Goal: Information Seeking & Learning: Check status

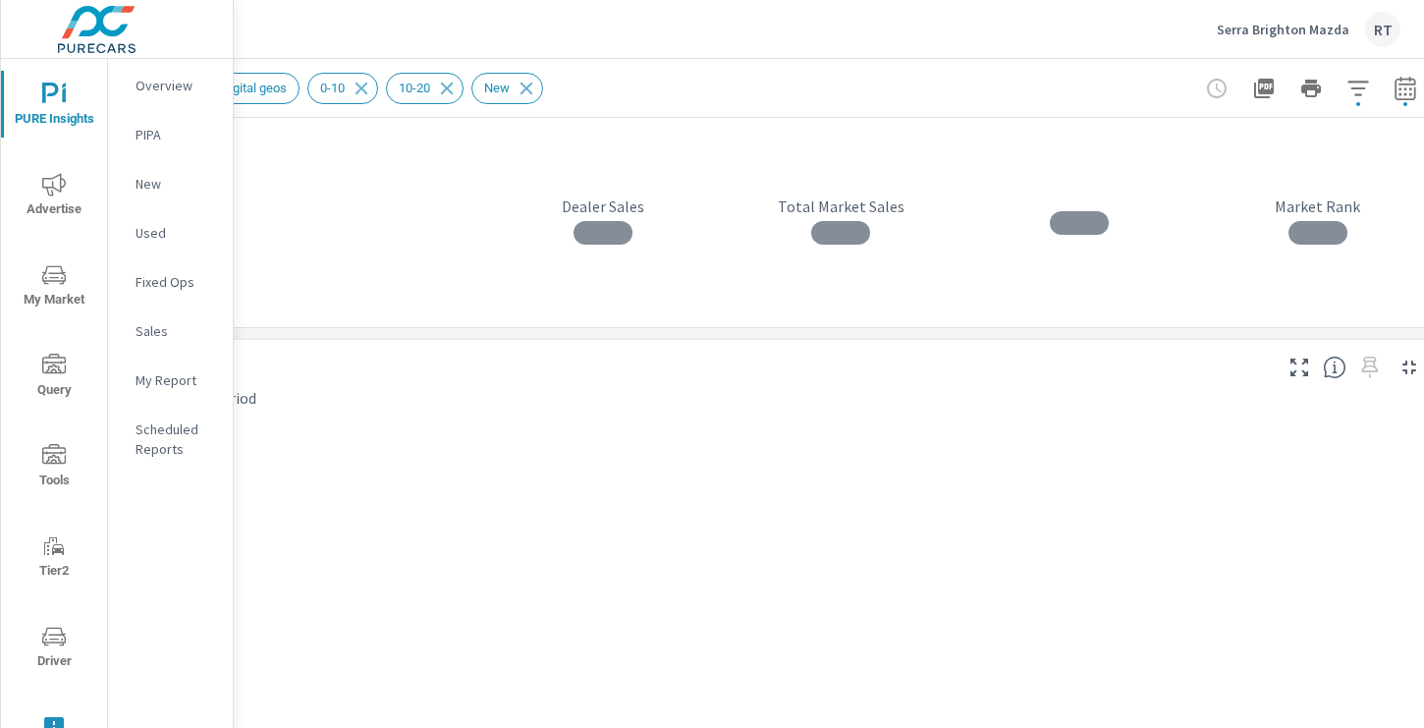
scroll to position [0, 263]
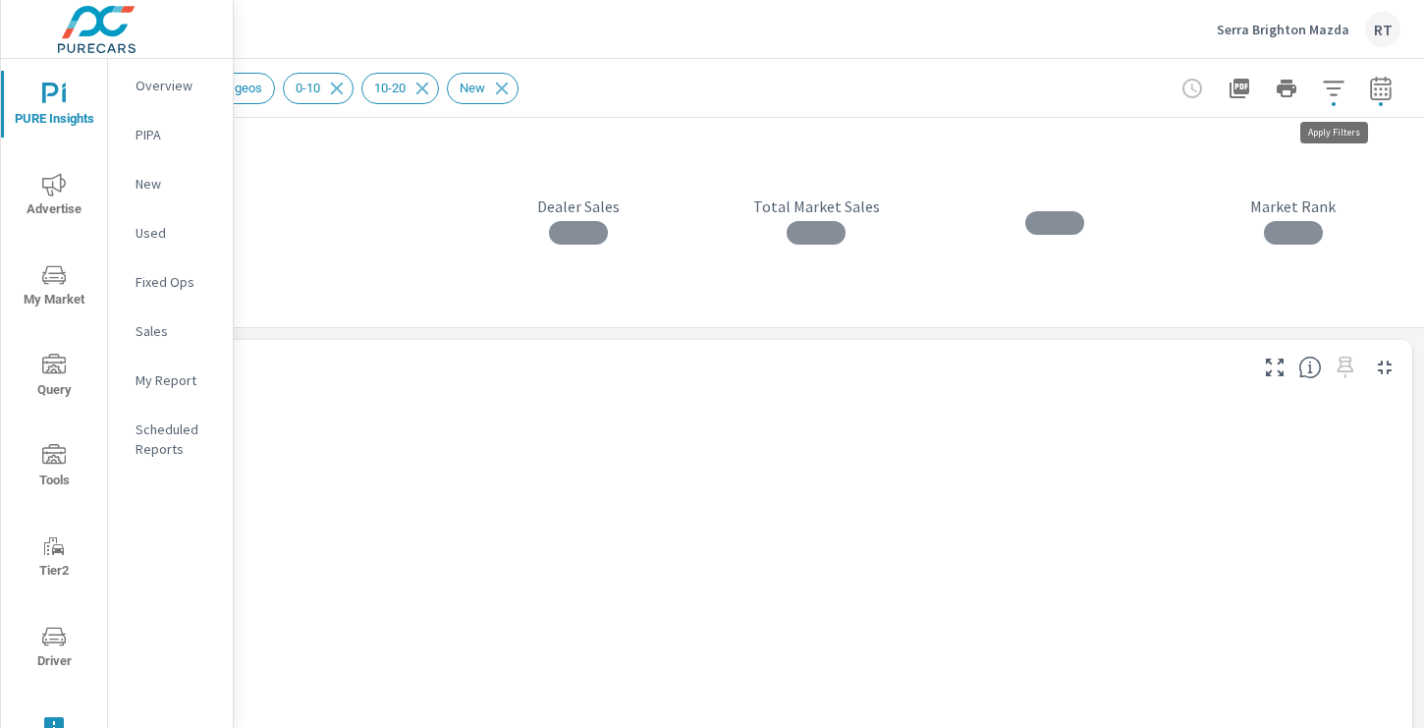
click at [1336, 87] on icon "button" at bounding box center [1333, 88] width 21 height 15
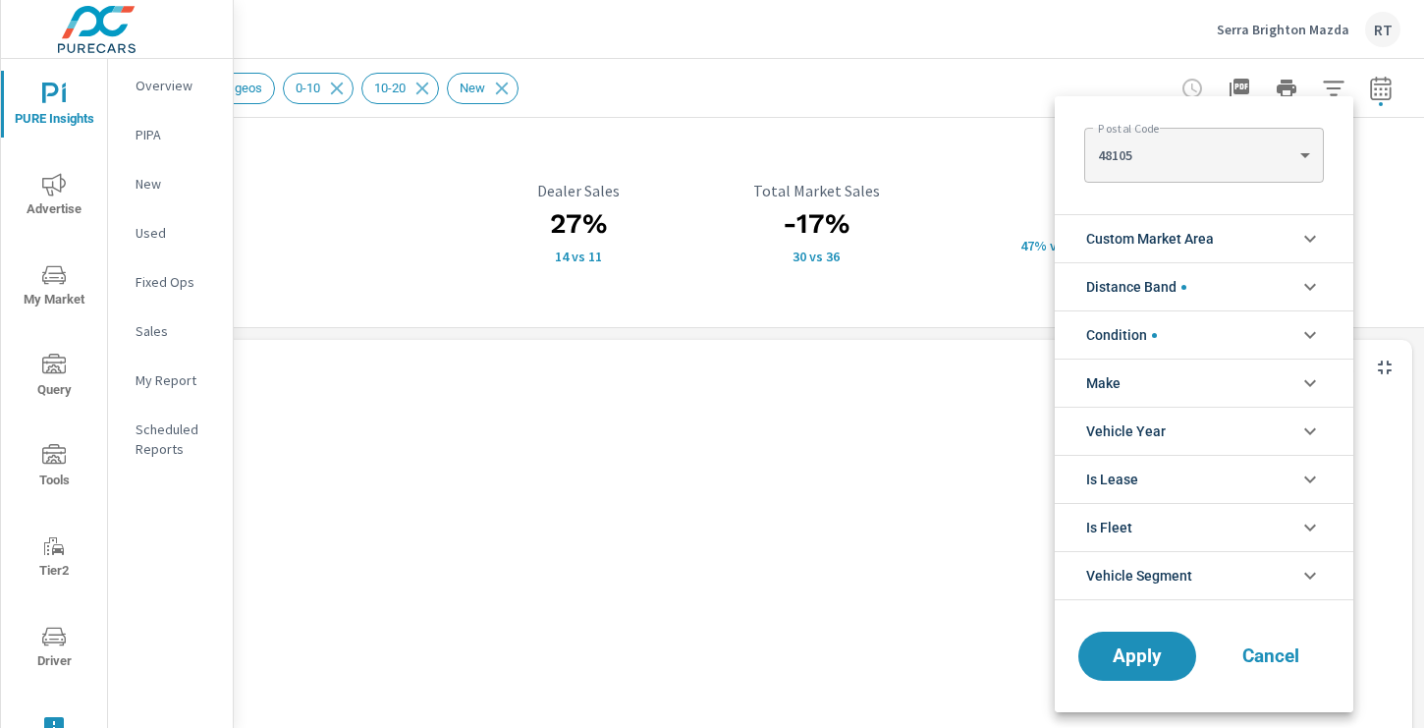
click at [1046, 77] on div at bounding box center [712, 364] width 1424 height 728
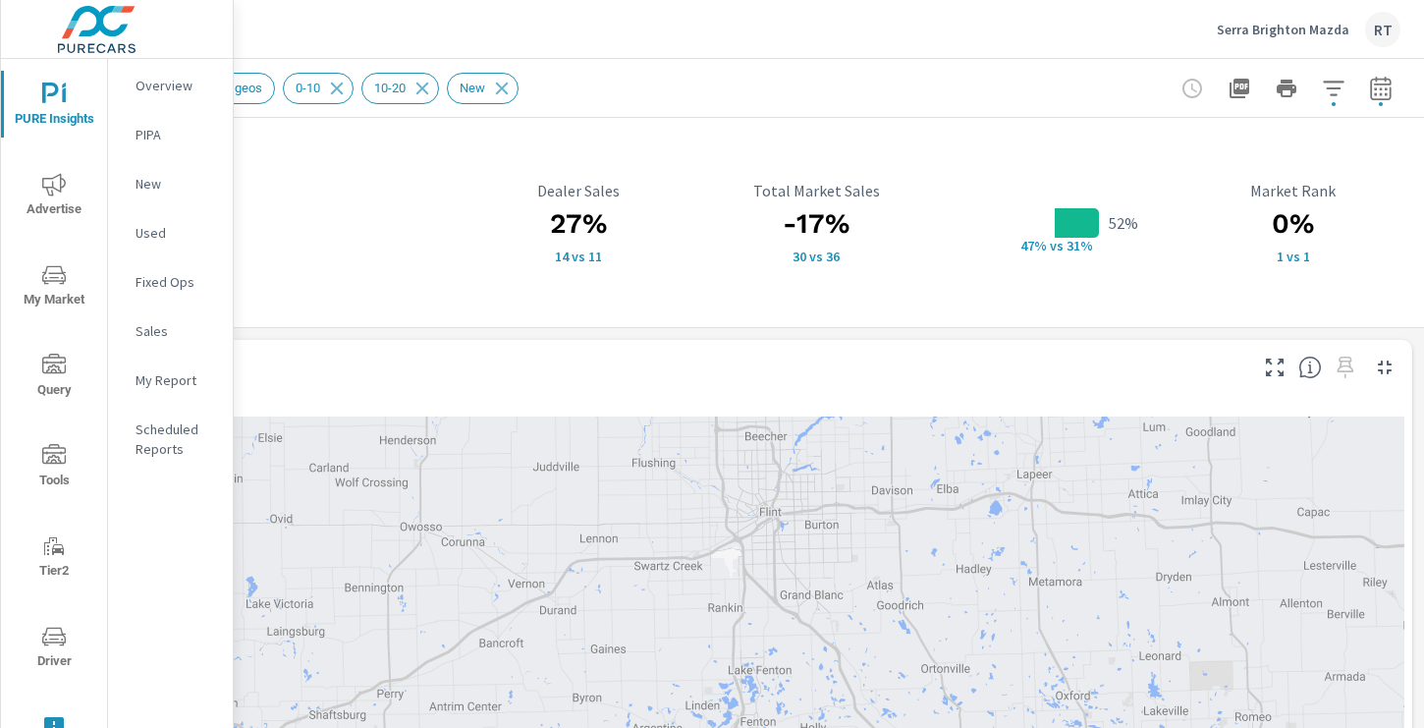
click at [1380, 90] on icon "button" at bounding box center [1381, 89] width 24 height 24
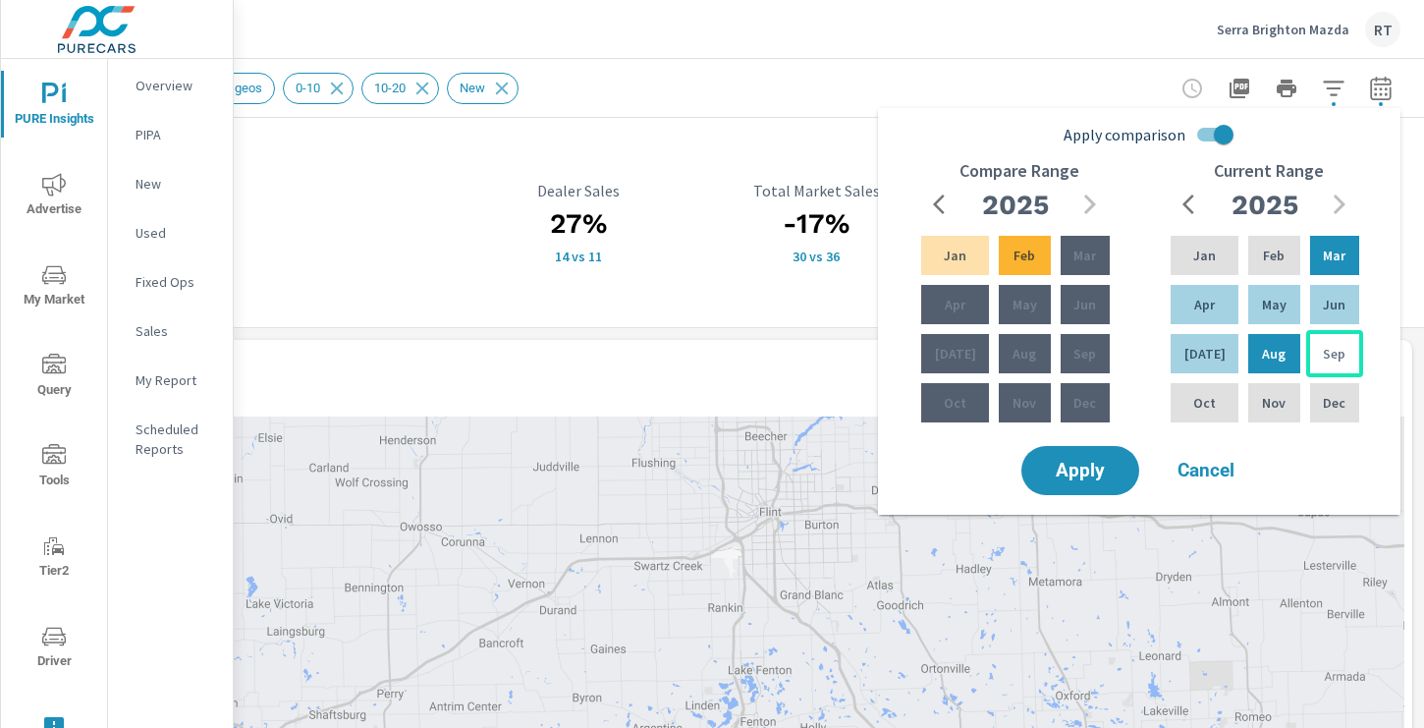
click at [1324, 358] on p "Sep" at bounding box center [1334, 354] width 23 height 20
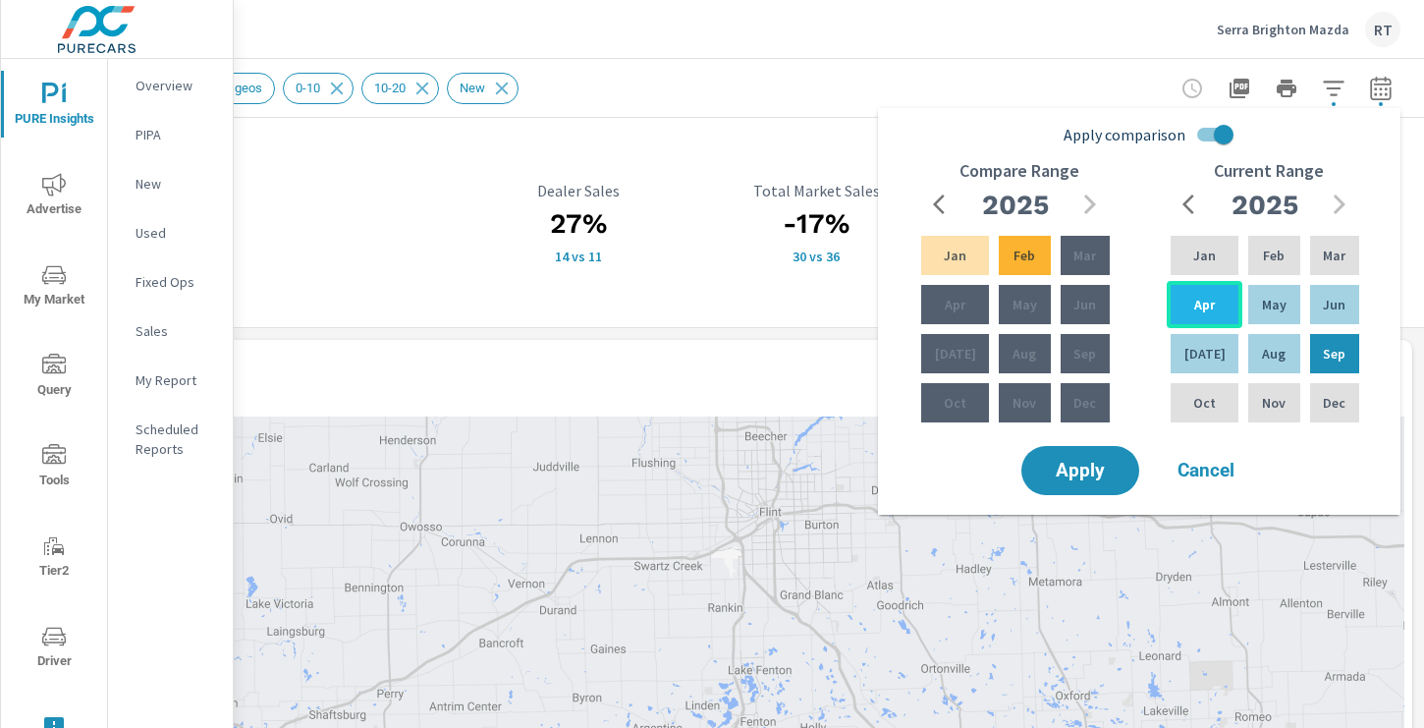
click at [1195, 303] on p "Apr" at bounding box center [1204, 305] width 21 height 20
click at [1207, 133] on input "Apply comparison" at bounding box center [1224, 134] width 112 height 37
checkbox input "false"
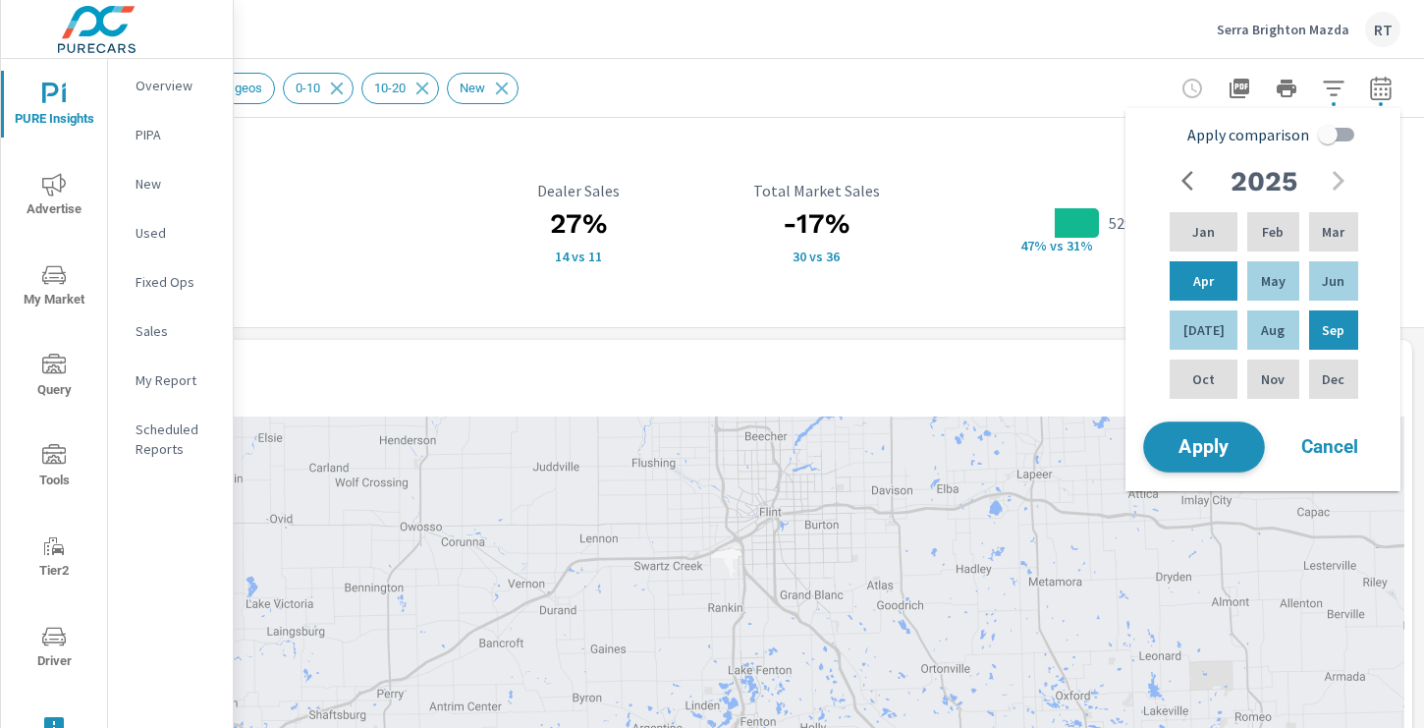
click at [1193, 443] on span "Apply" at bounding box center [1204, 447] width 81 height 19
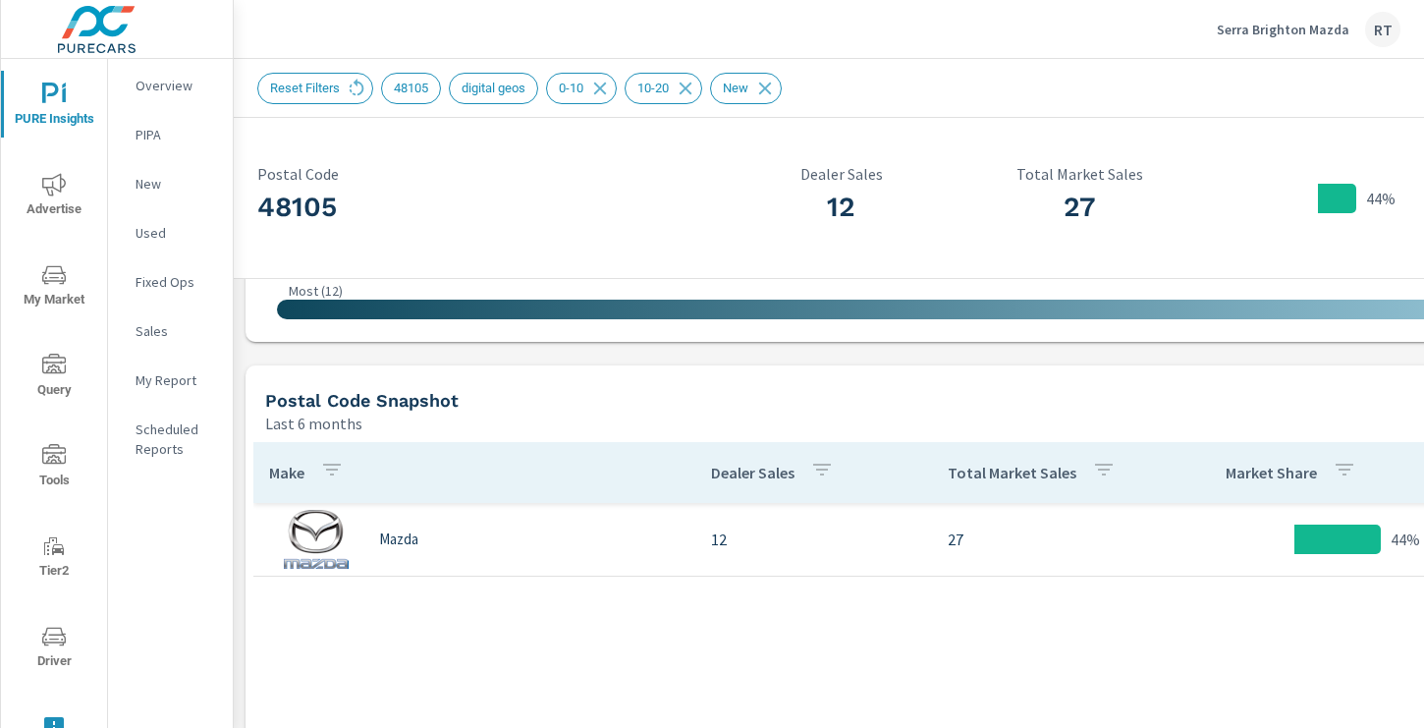
scroll to position [895, 0]
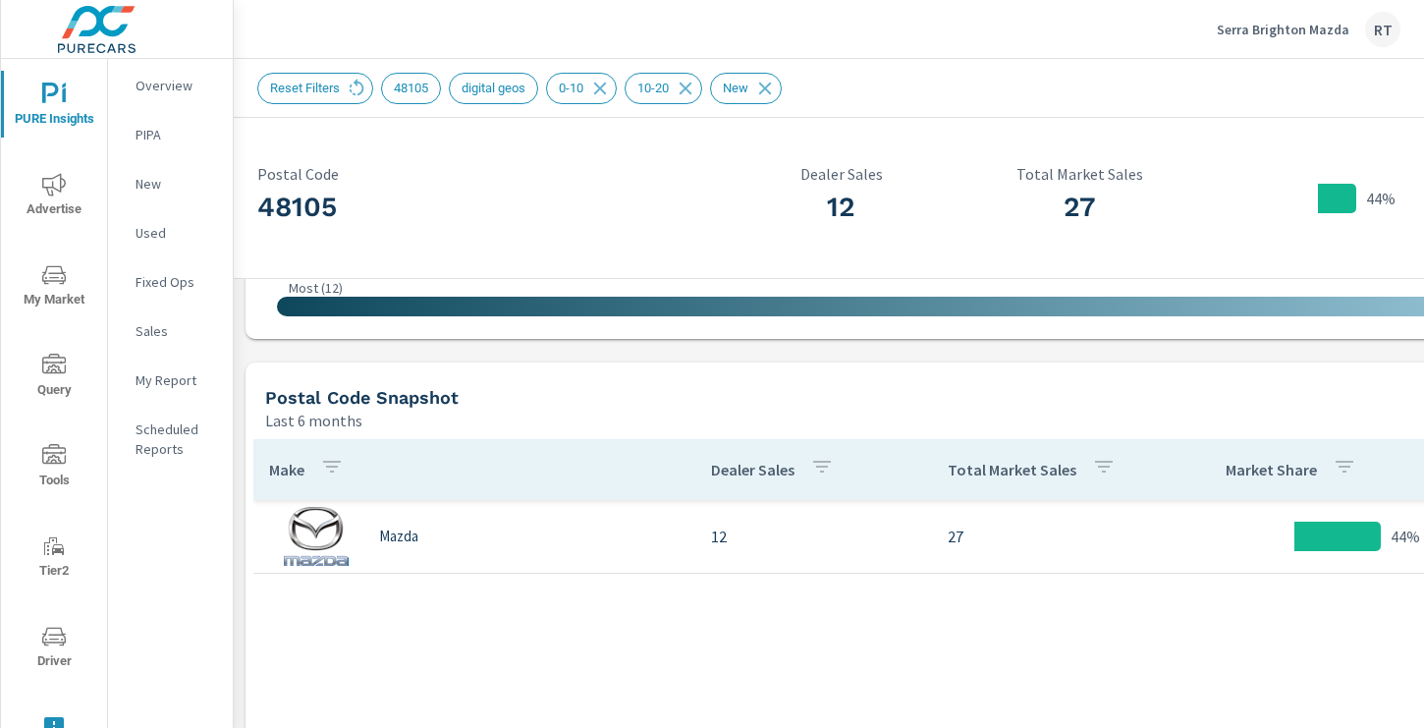
click at [956, 554] on td "27" at bounding box center [1052, 536] width 240 height 55
click at [956, 532] on p "27" at bounding box center [1052, 536] width 208 height 24
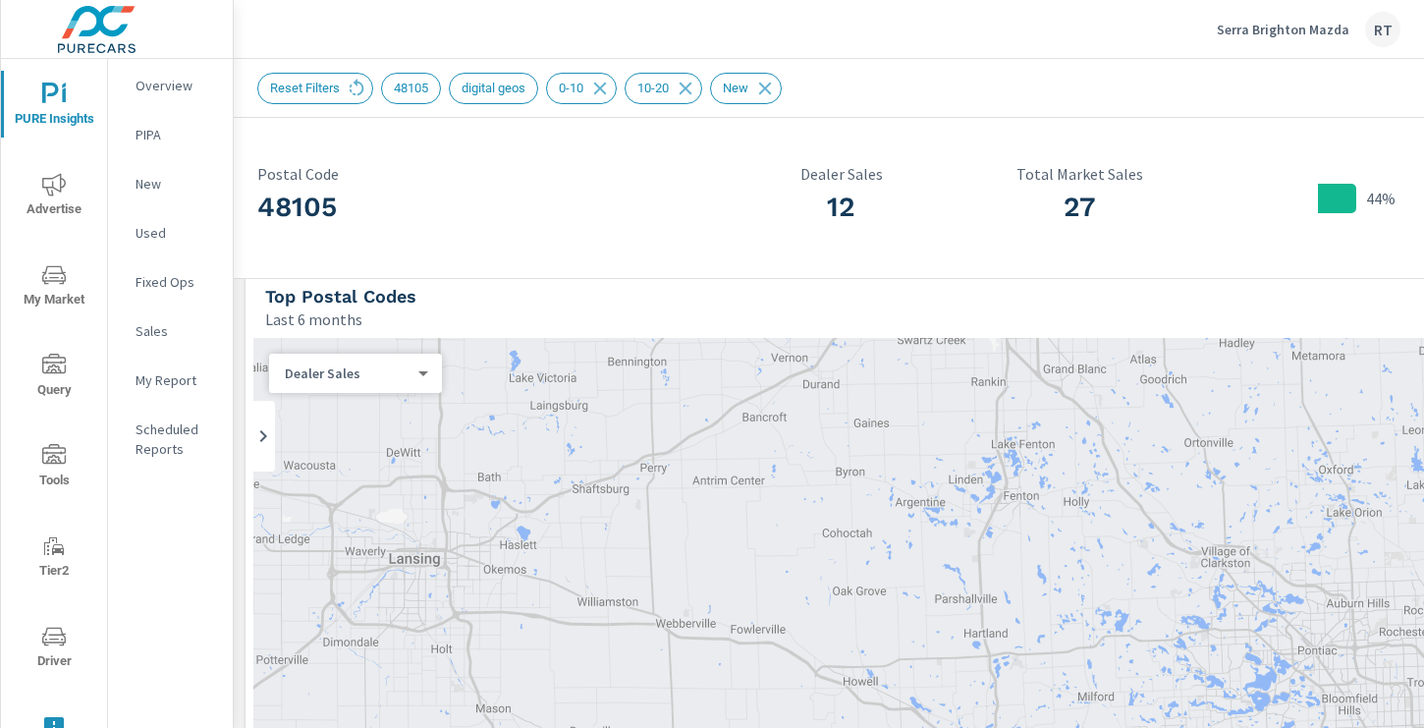
scroll to position [0, 0]
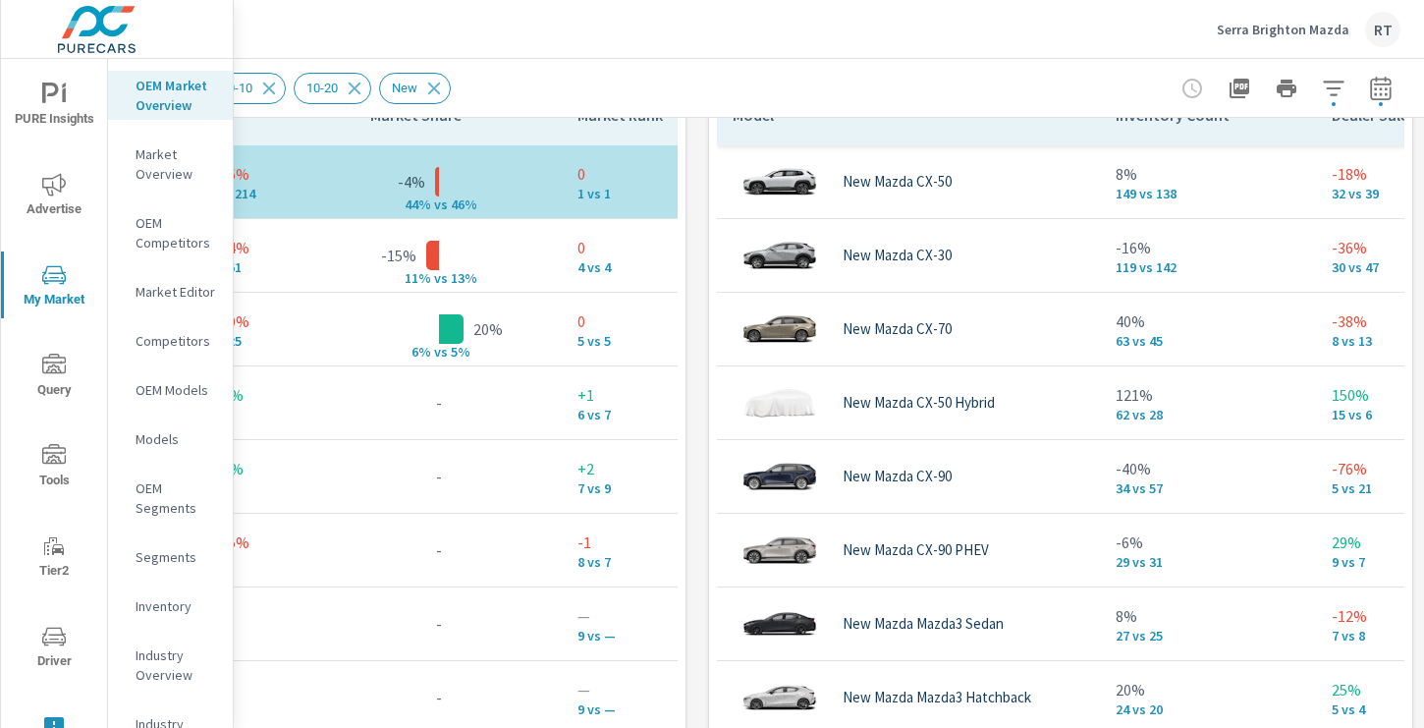
scroll to position [1450, 263]
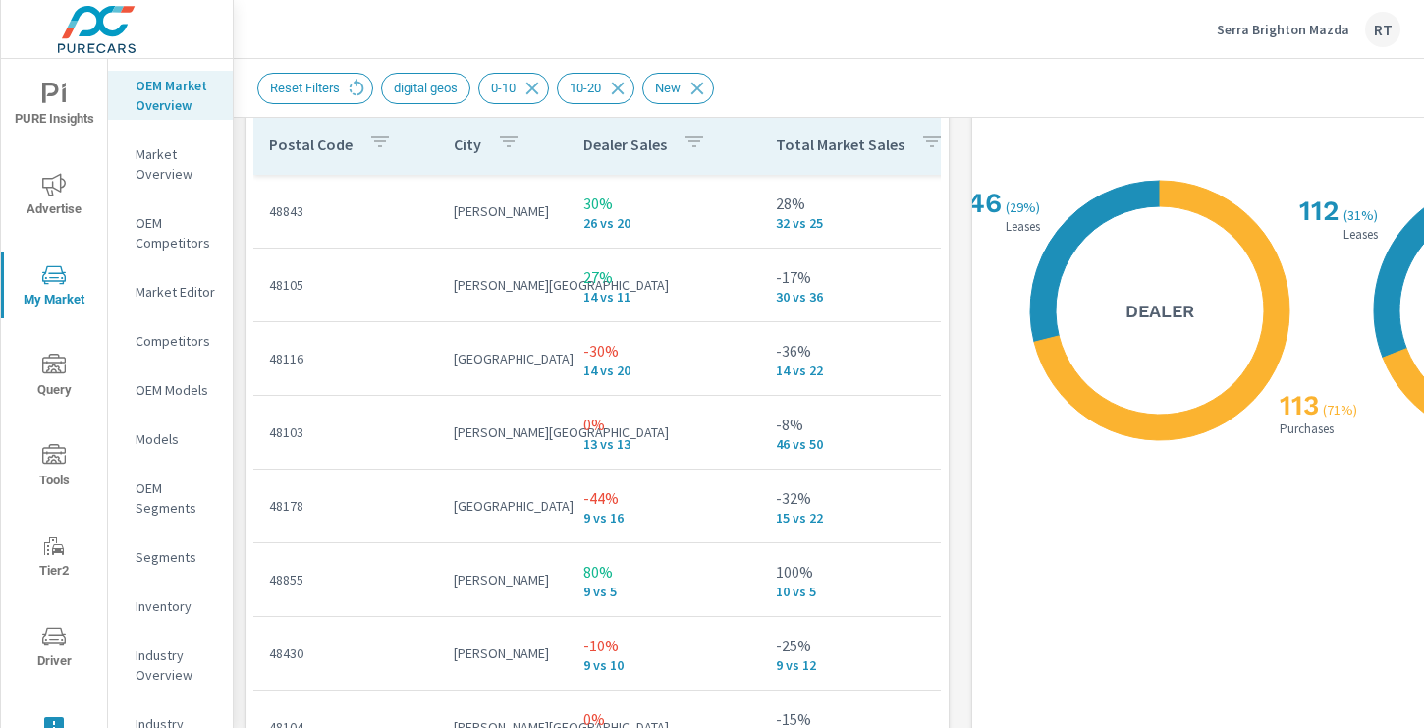
scroll to position [2403, 0]
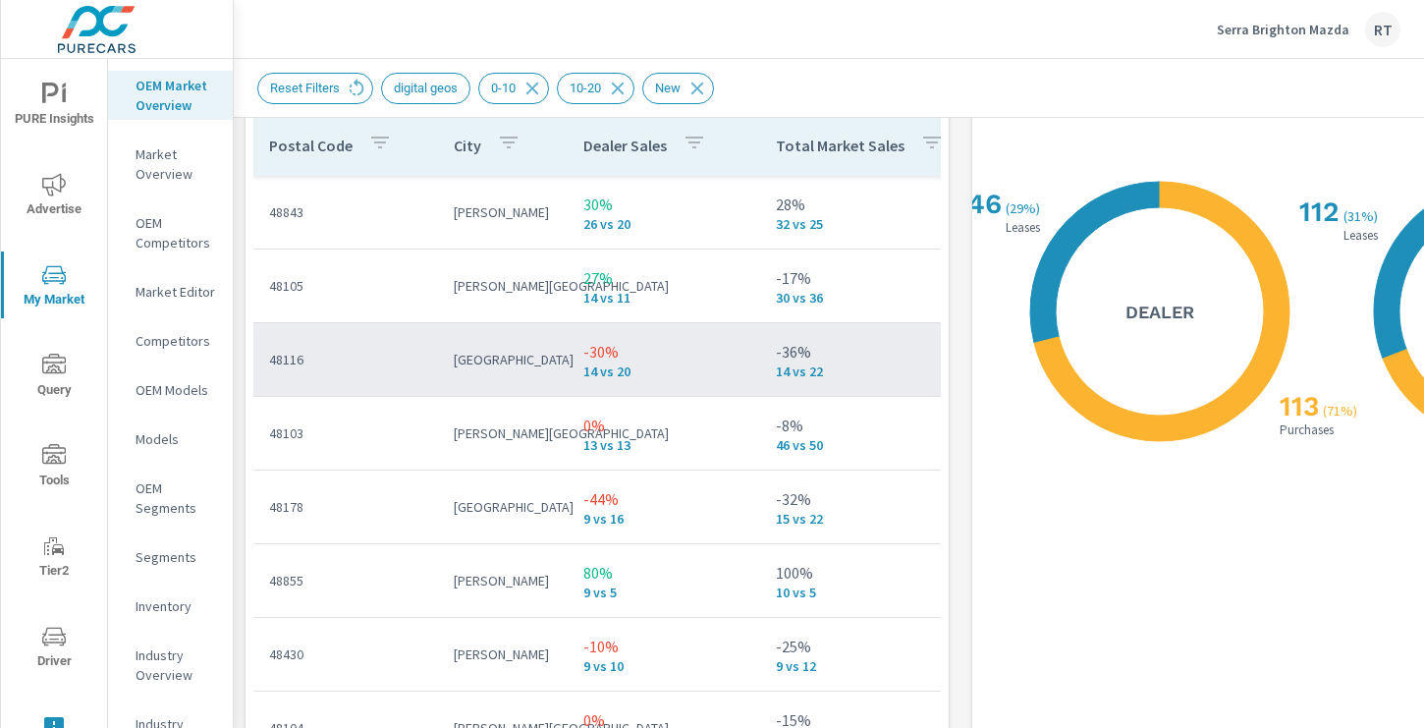
click at [388, 372] on td "48116" at bounding box center [345, 359] width 185 height 51
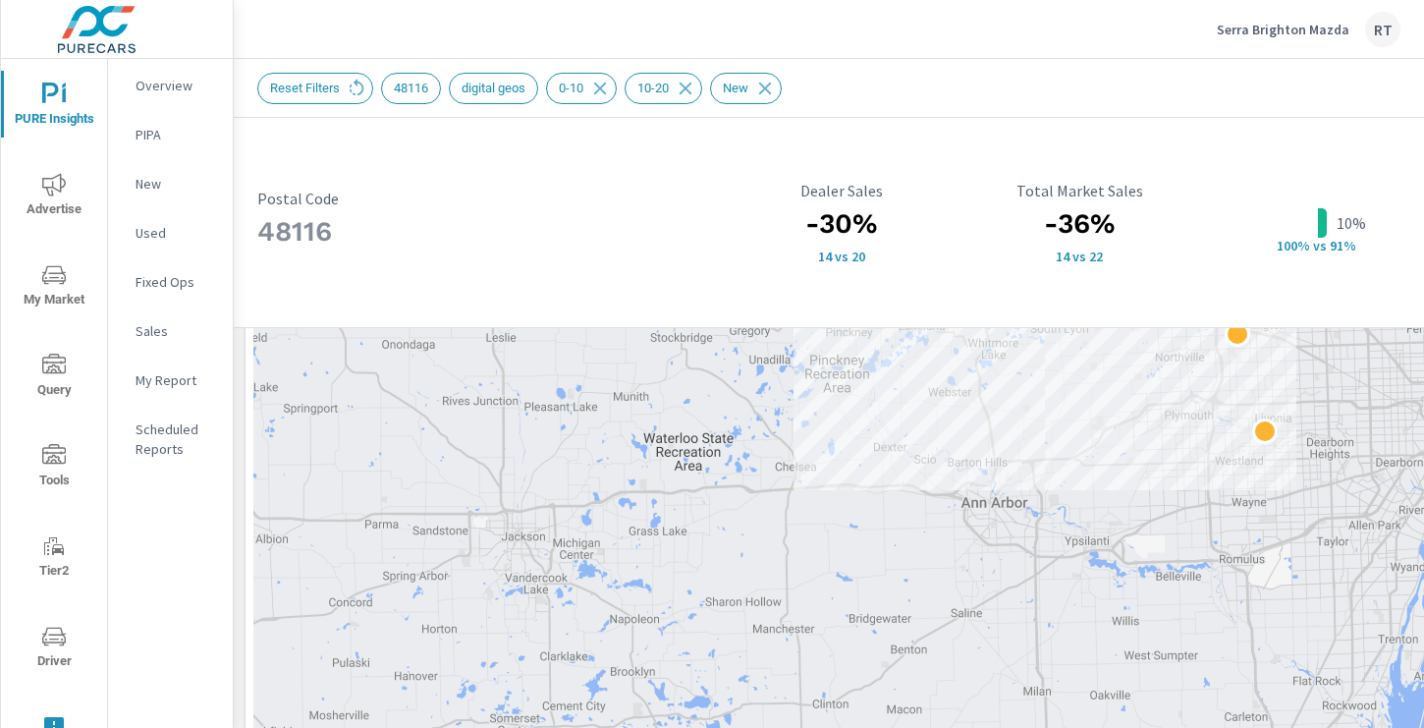
scroll to position [745, 0]
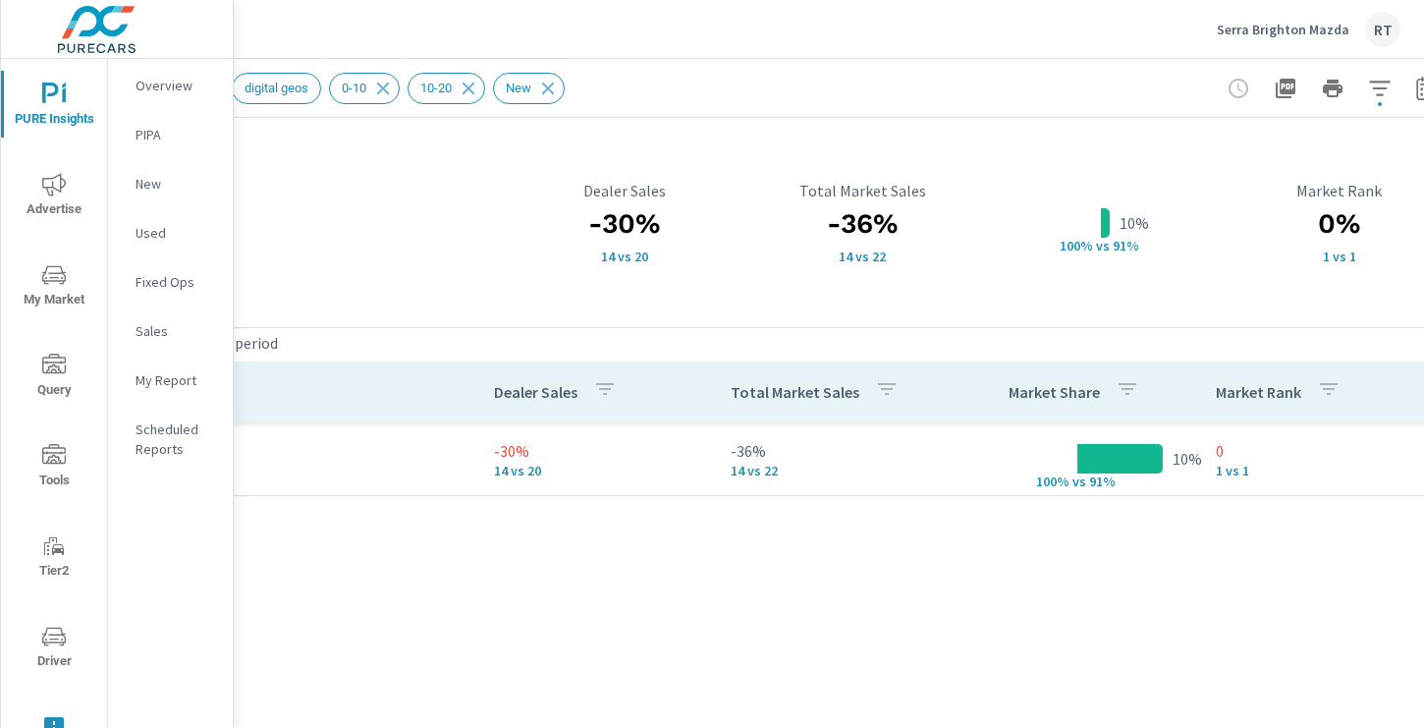
scroll to position [1316, 231]
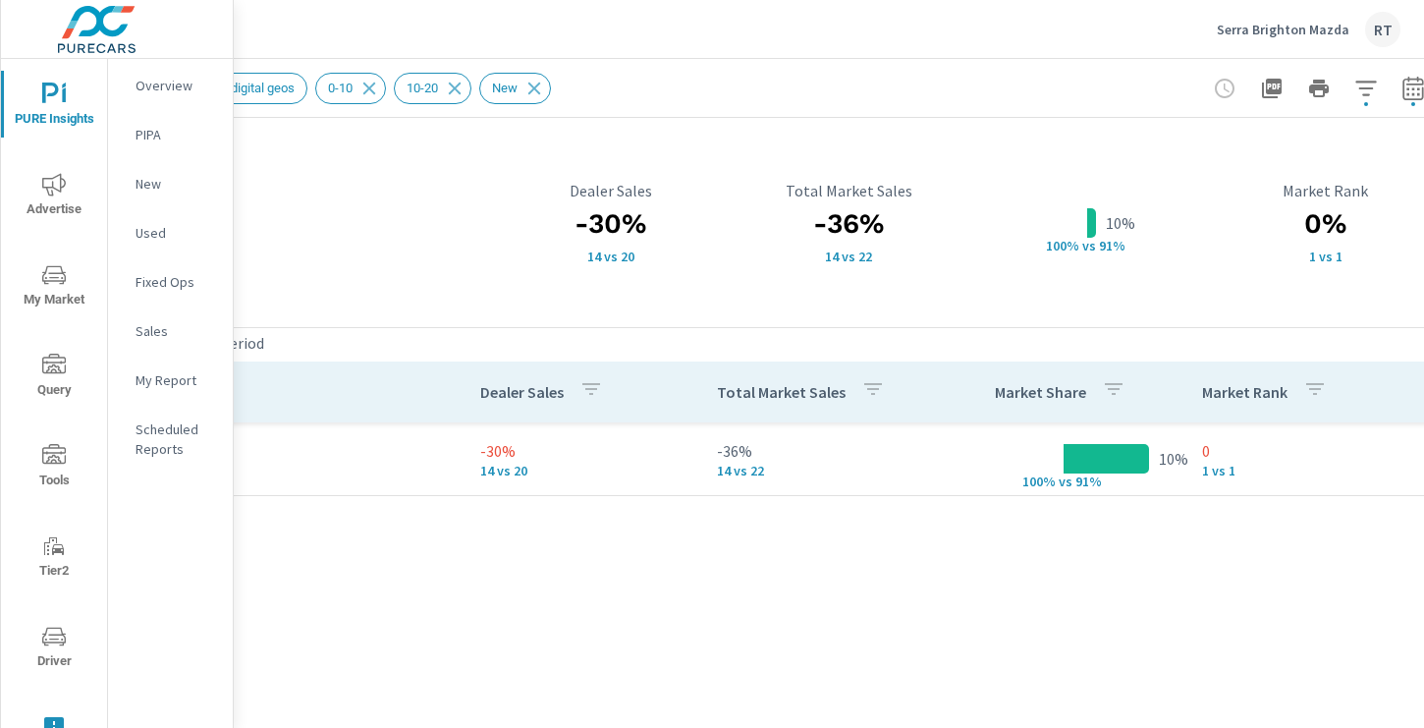
click at [803, 458] on p "-36%" at bounding box center [821, 451] width 208 height 24
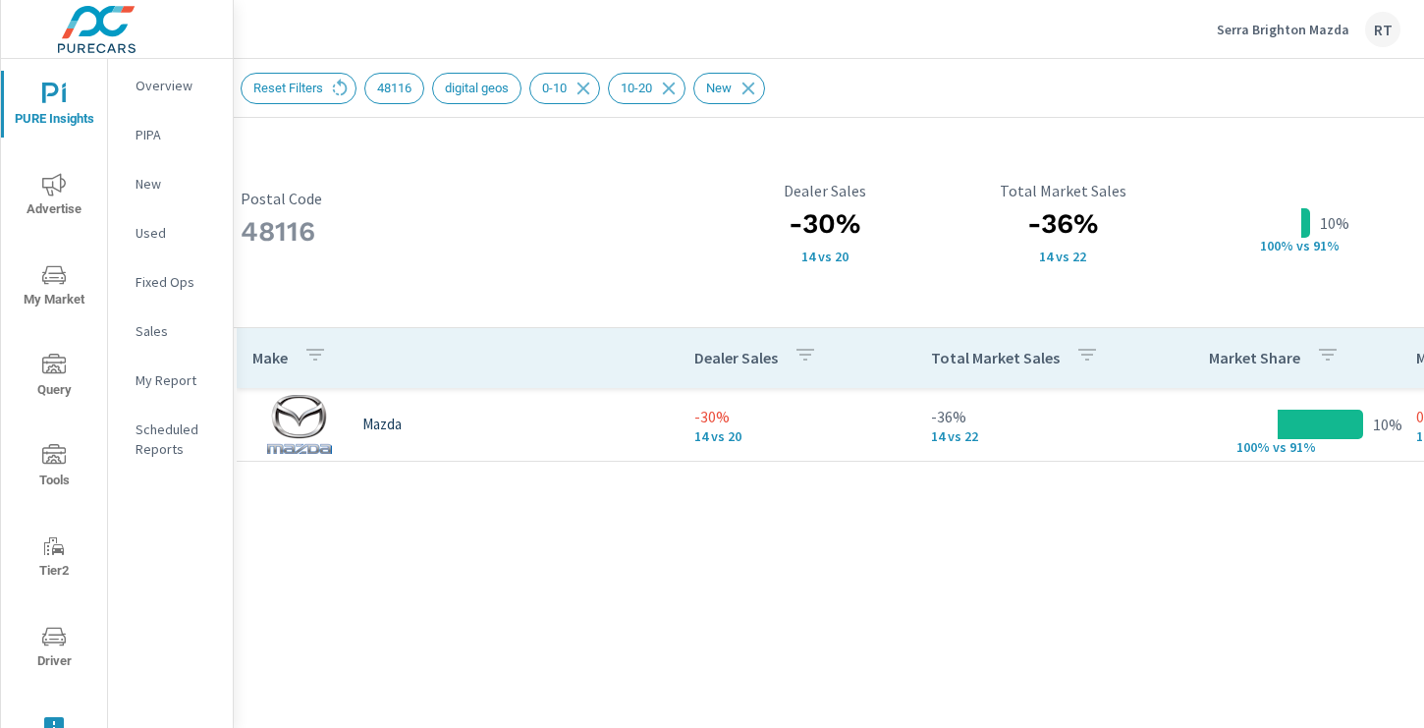
scroll to position [1350, 24]
